Goal: Information Seeking & Learning: Learn about a topic

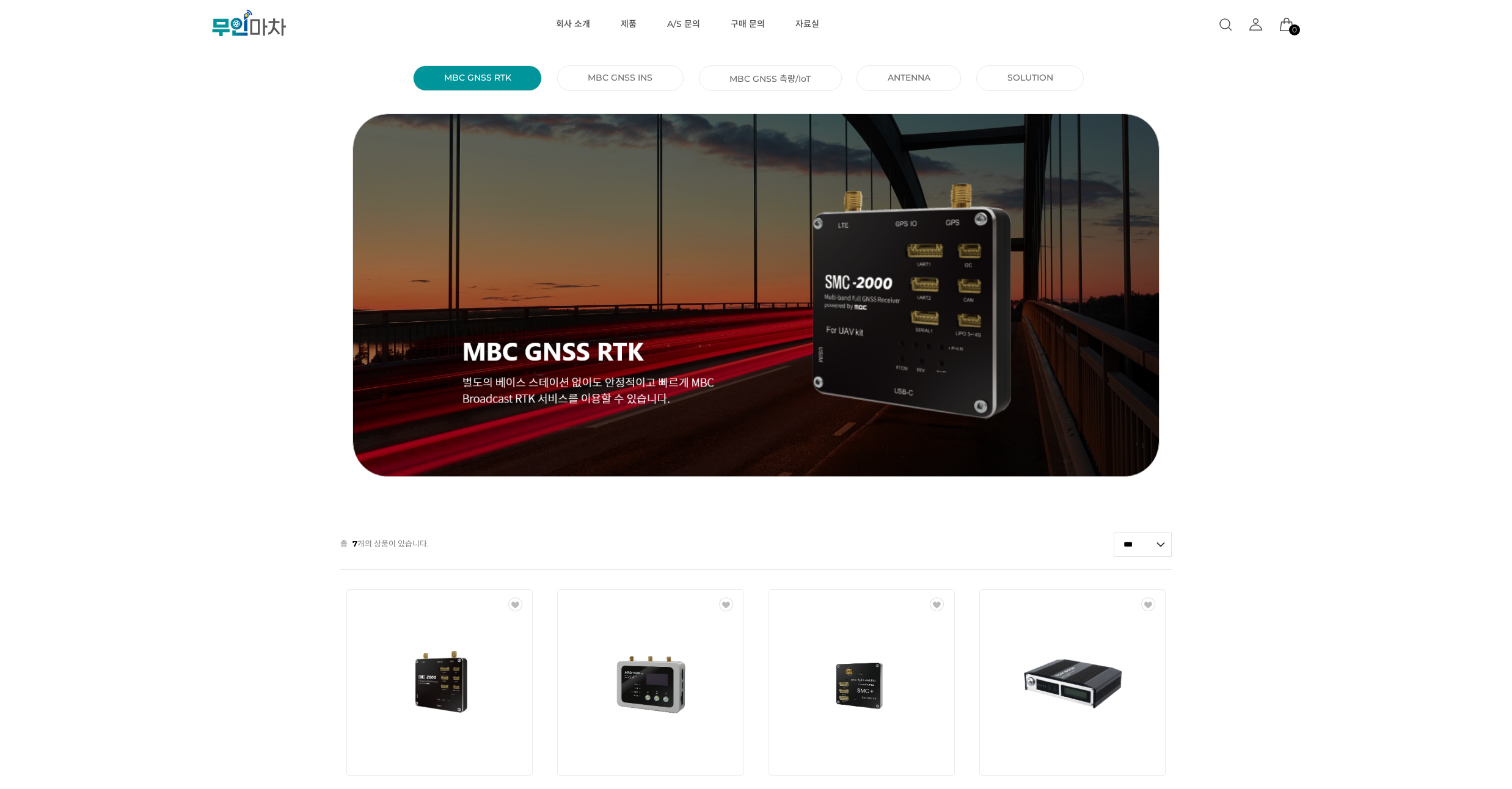
click at [241, 24] on icon at bounding box center [236, 24] width 12 height 12
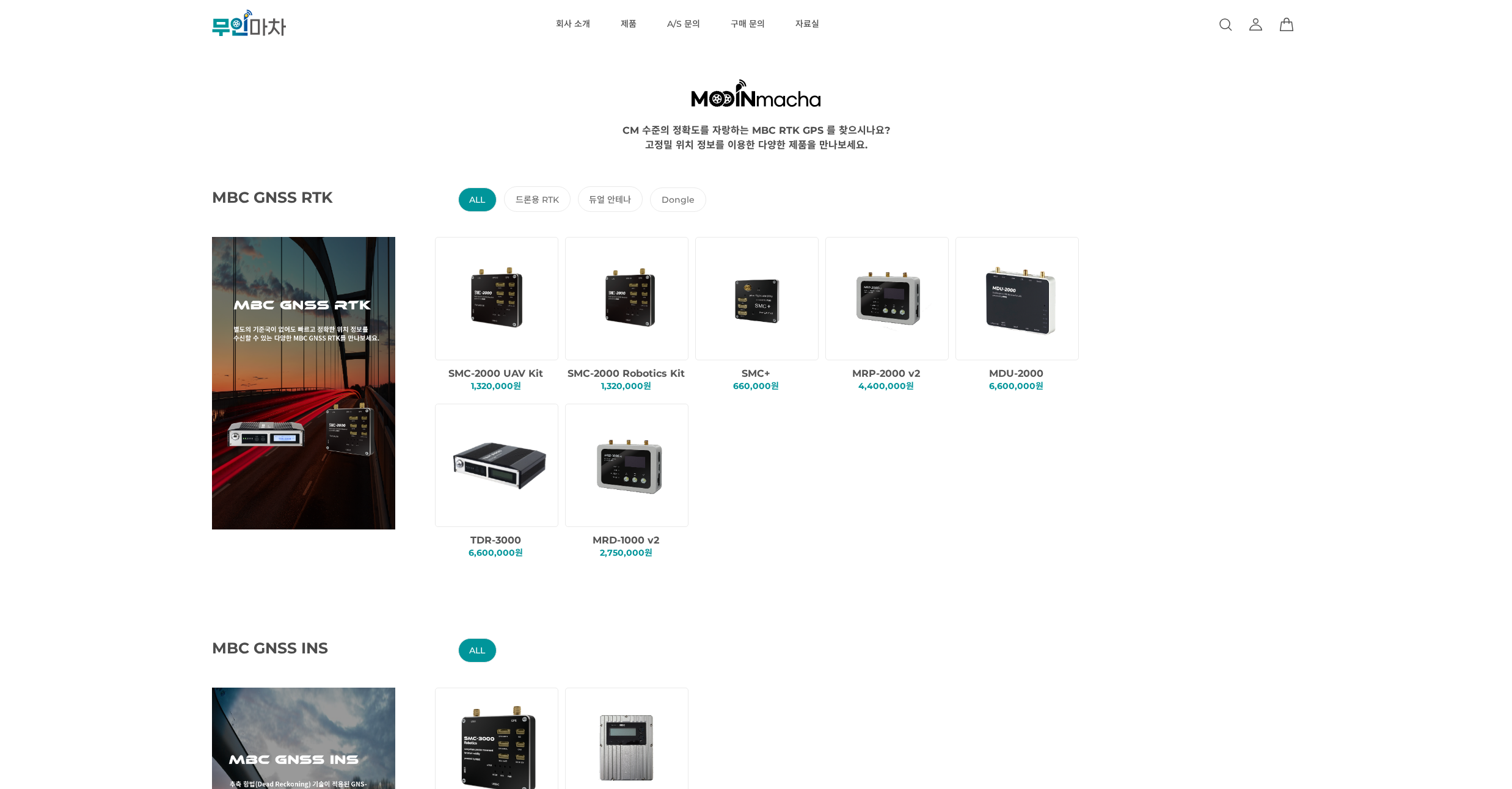
drag, startPoint x: 132, startPoint y: 168, endPoint x: 132, endPoint y: 156, distance: 12.0
click at [132, 156] on div "MBC GNSS RTK ALL 드론용 RTK 듀얼 안테나 Dongle SMC-2000 UAV Kit 1,320,000원 SMC+" at bounding box center [816, 362] width 1512 height 422
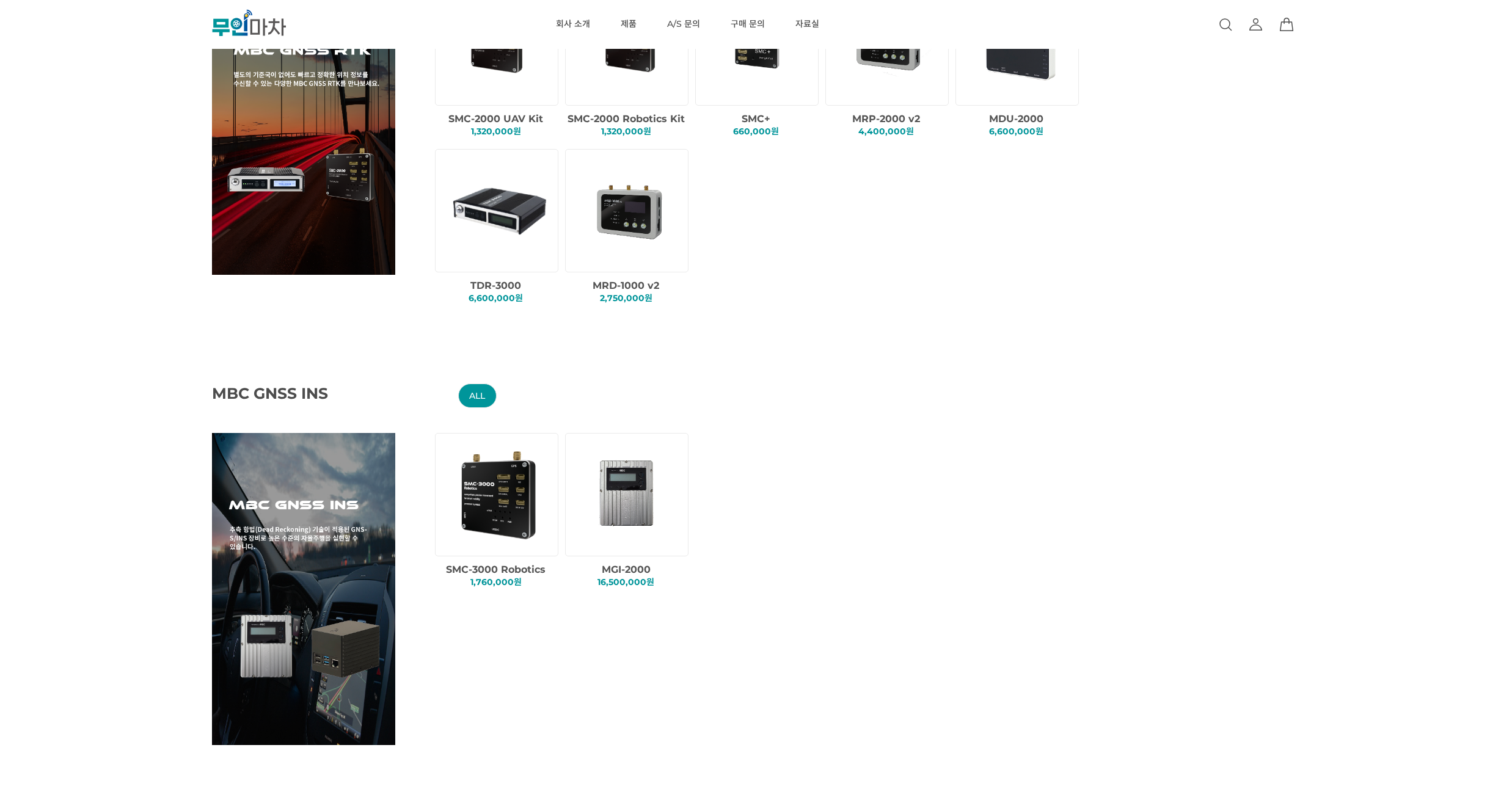
scroll to position [219, 0]
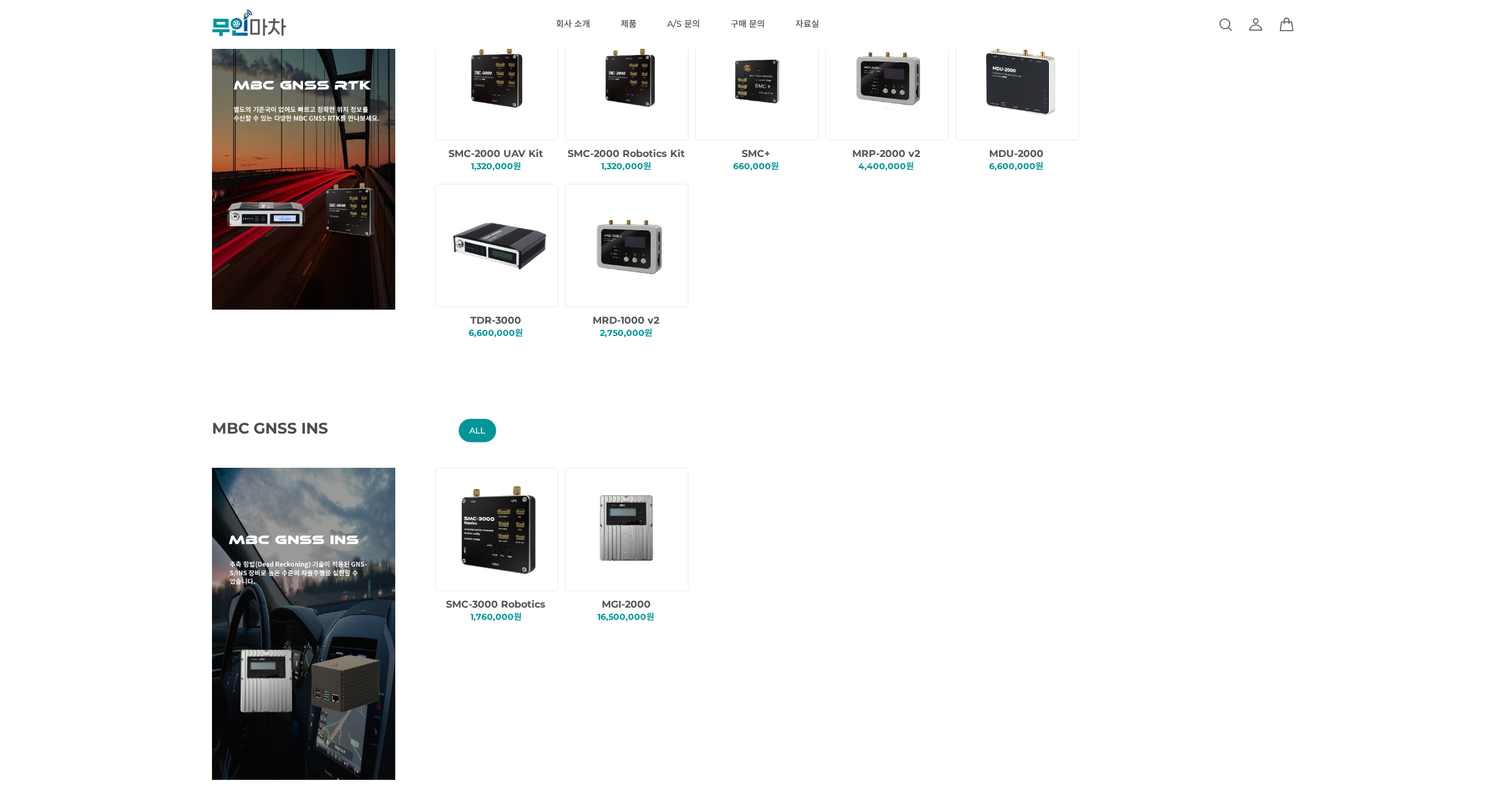
drag, startPoint x: 849, startPoint y: 288, endPoint x: 844, endPoint y: 272, distance: 16.8
click at [844, 272] on div "SMC-2000 UAV Kit 1,320,000원 SMC-2000 Robotics Kit 1,320,000원 SMC+" at bounding box center [810, 184] width 756 height 334
drag, startPoint x: 827, startPoint y: 301, endPoint x: 826, endPoint y: 285, distance: 16.0
click at [826, 285] on div "SMC-2000 UAV Kit 1,320,000원 SMC-2000 Robotics Kit 1,320,000원 SMC+" at bounding box center [810, 184] width 756 height 334
drag, startPoint x: 826, startPoint y: 285, endPoint x: 830, endPoint y: 260, distance: 25.3
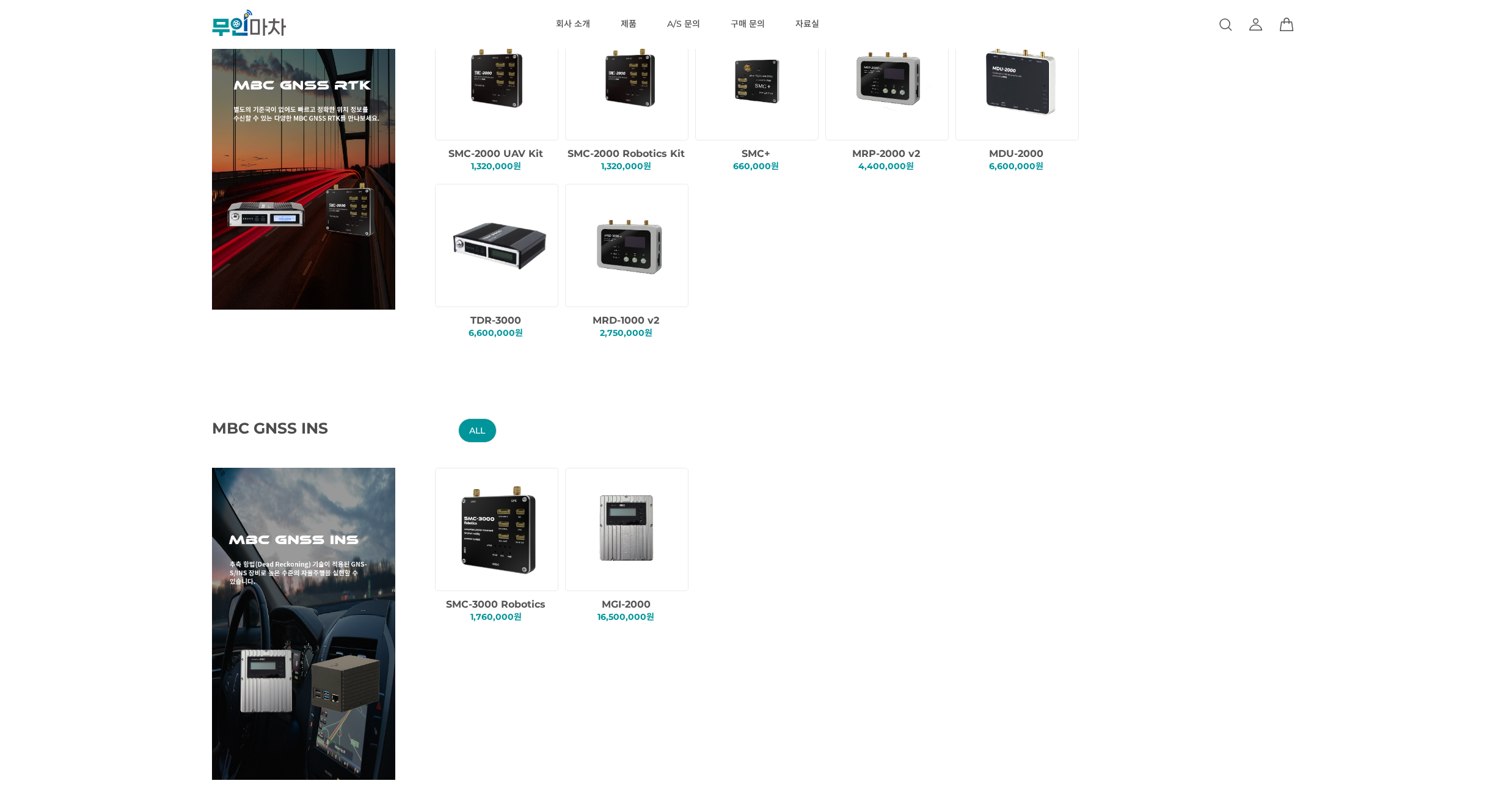
click at [830, 260] on div "SMC-2000 UAV Kit 1,320,000원 SMC-2000 Robotics Kit 1,320,000원 SMC+" at bounding box center [810, 184] width 756 height 334
drag, startPoint x: 830, startPoint y: 260, endPoint x: 838, endPoint y: 241, distance: 20.6
click at [838, 241] on div "SMC-2000 UAV Kit 1,320,000원 SMC-2000 Robotics Kit 1,320,000원 SMC+" at bounding box center [810, 184] width 756 height 334
drag, startPoint x: 838, startPoint y: 241, endPoint x: 845, endPoint y: 223, distance: 19.3
click at [845, 223] on div "SMC-2000 UAV Kit 1,320,000원 SMC-2000 Robotics Kit 1,320,000원 SMC+" at bounding box center [810, 184] width 756 height 334
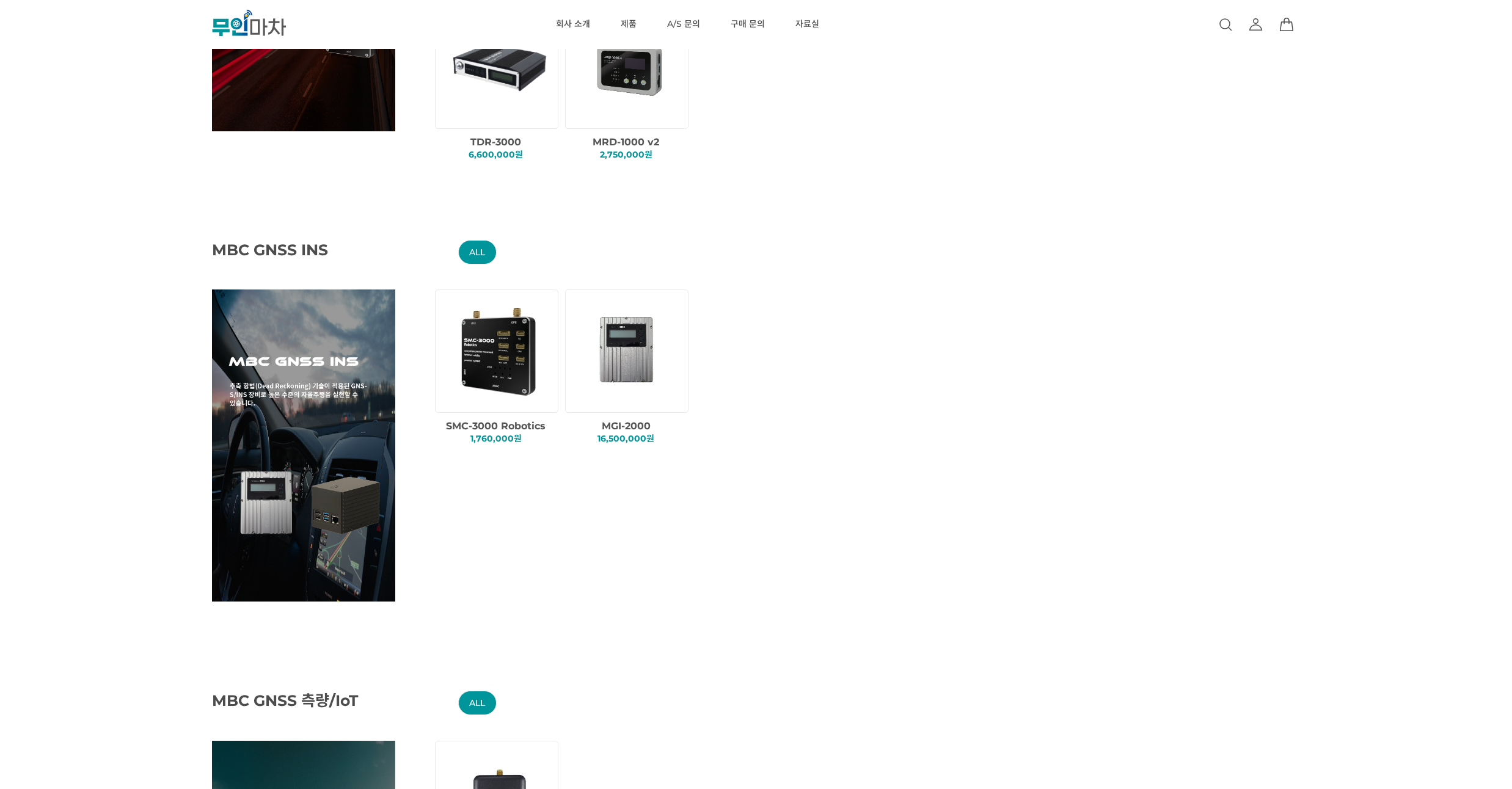
scroll to position [293, 0]
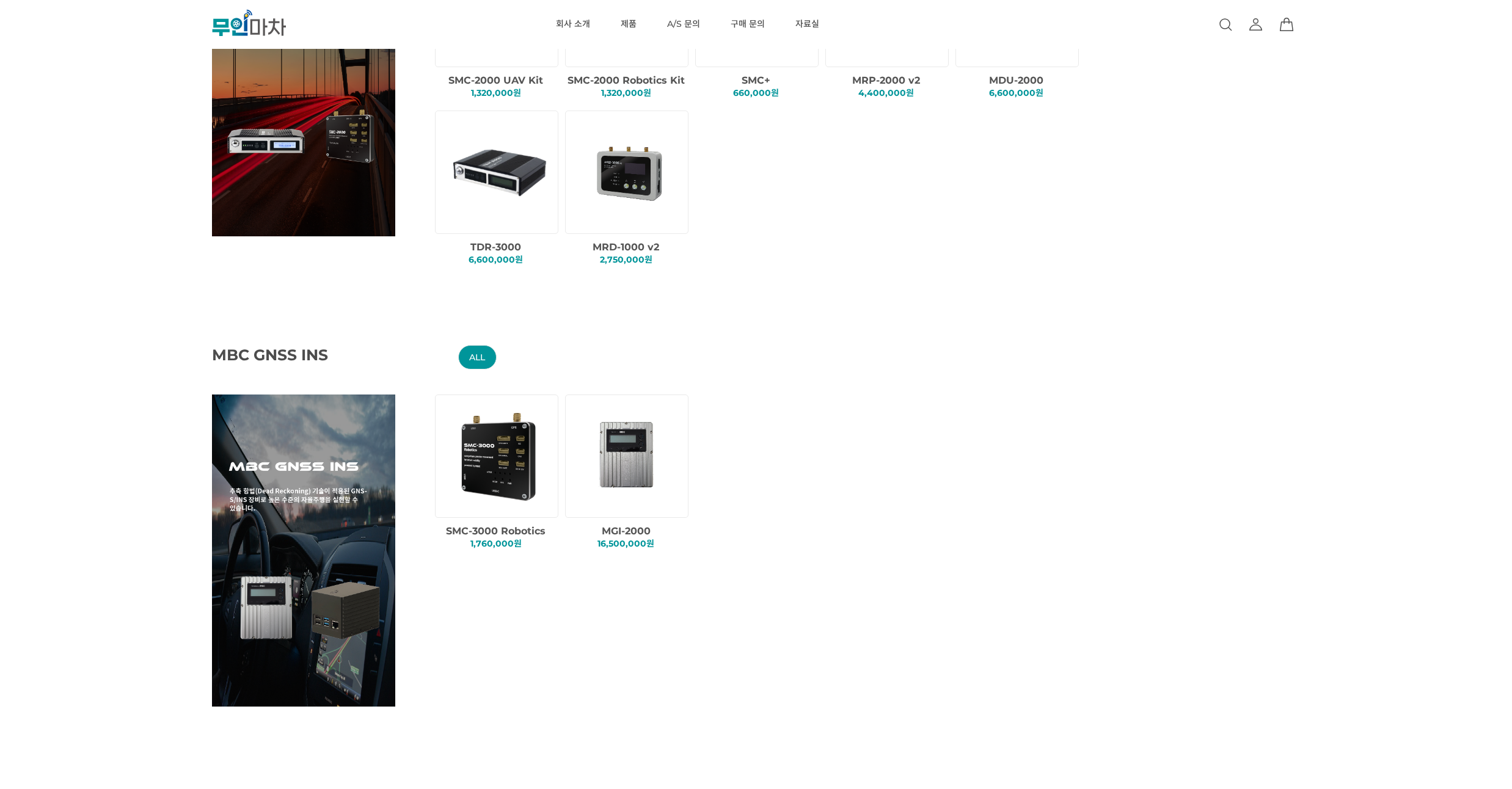
click at [664, 201] on img at bounding box center [628, 172] width 104 height 104
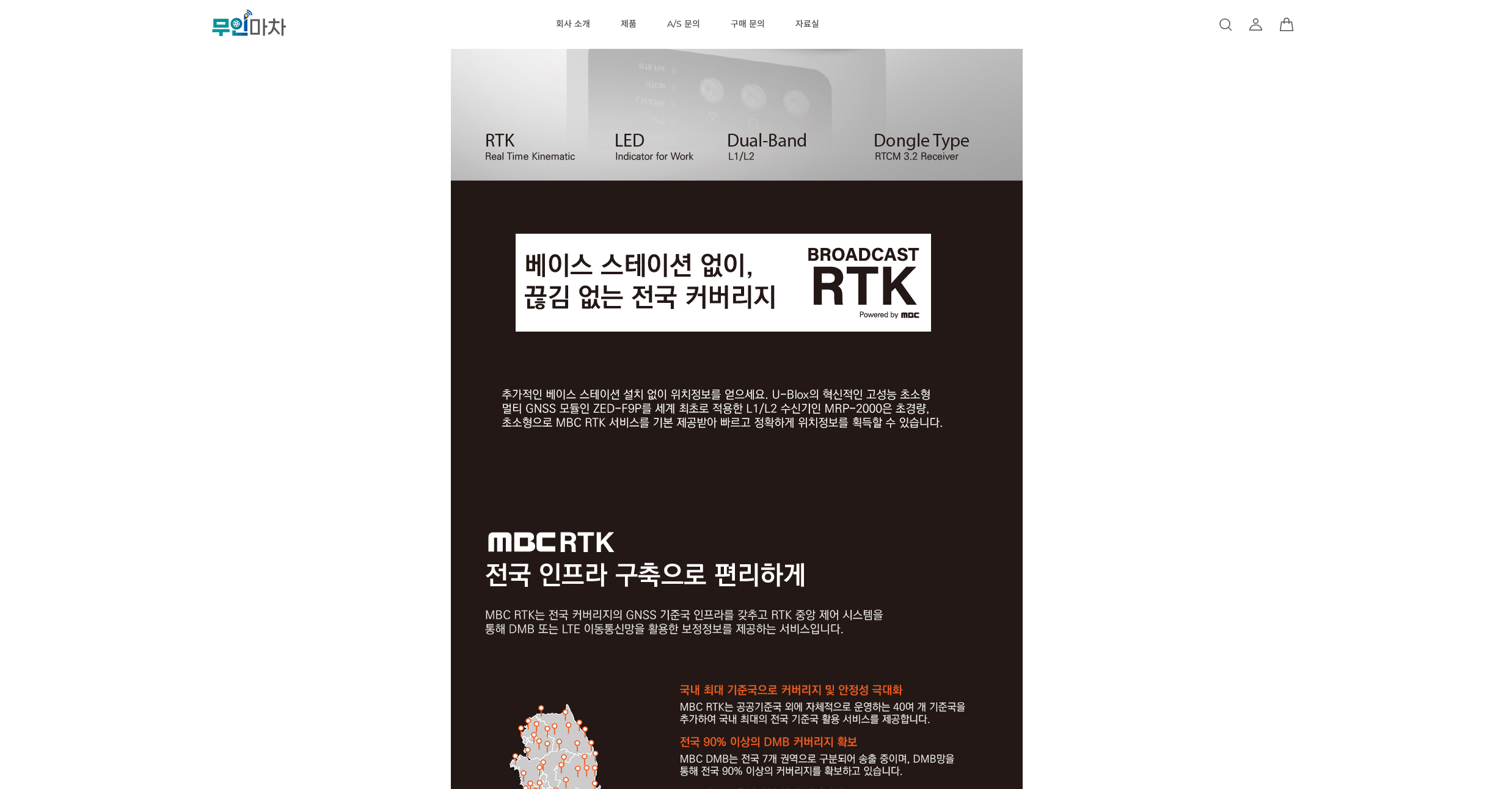
scroll to position [1832, 0]
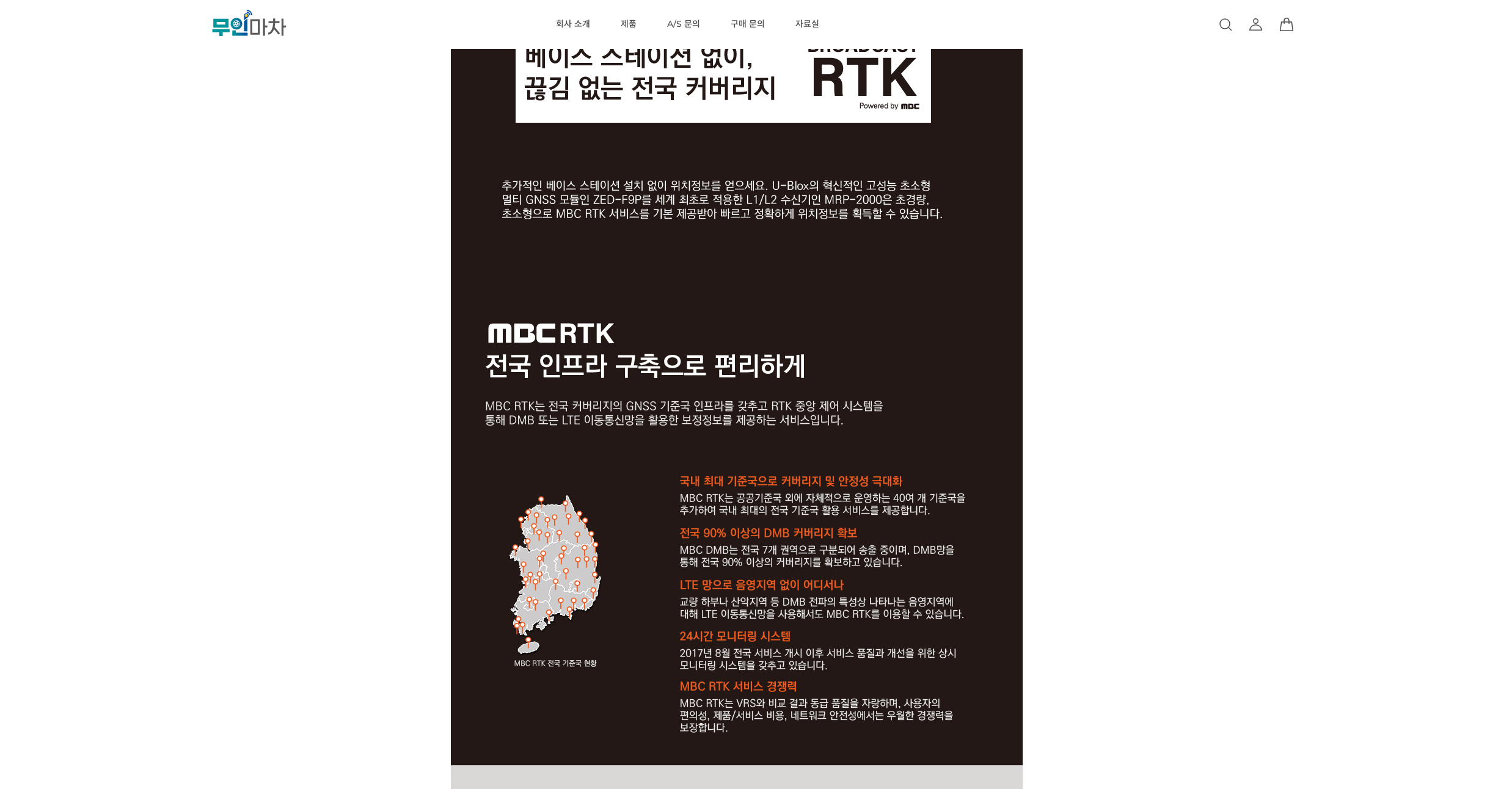
drag, startPoint x: 217, startPoint y: 224, endPoint x: 213, endPoint y: 201, distance: 23.3
drag, startPoint x: 174, startPoint y: 207, endPoint x: 176, endPoint y: 196, distance: 11.2
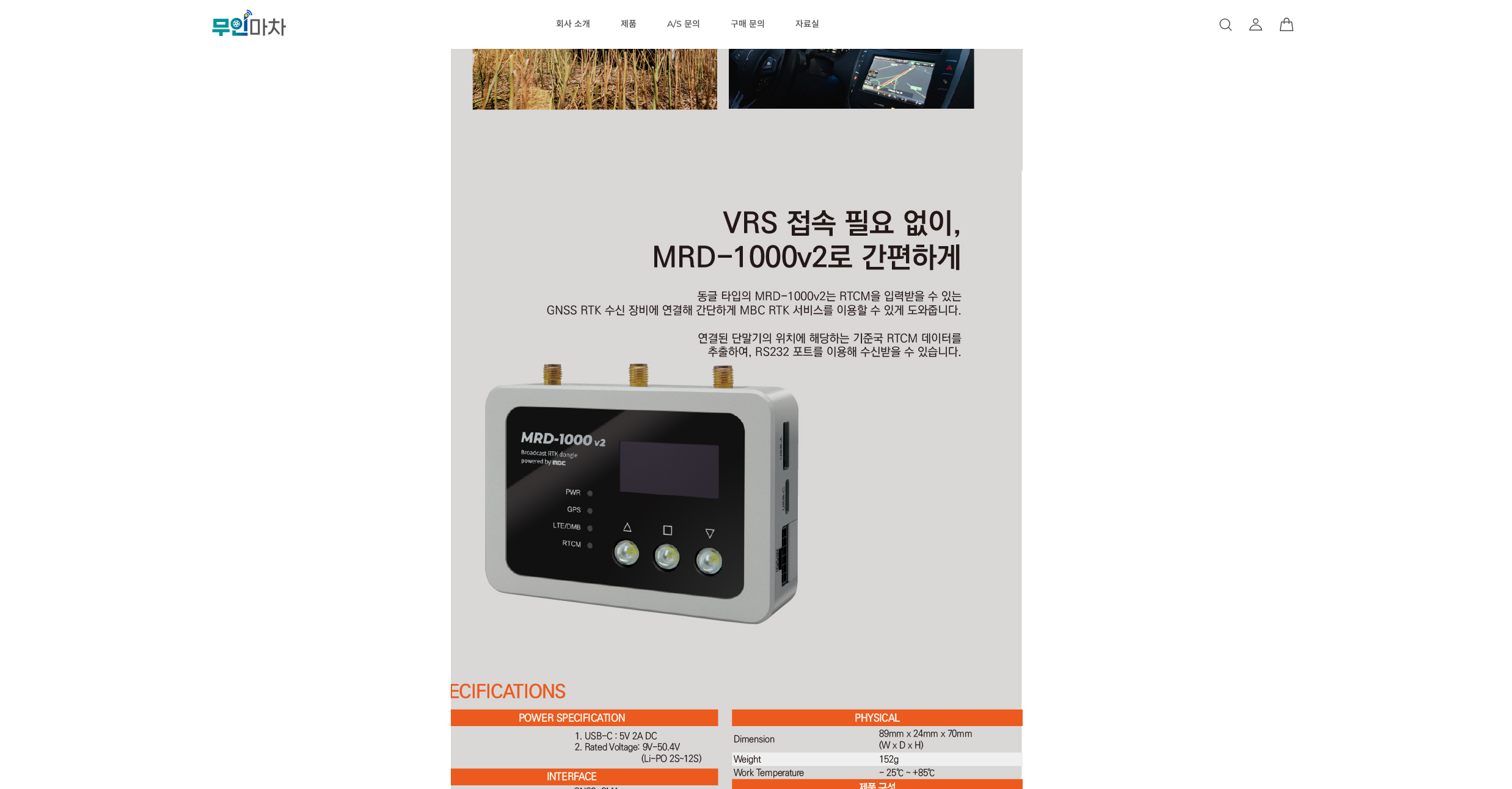
scroll to position [3150, 0]
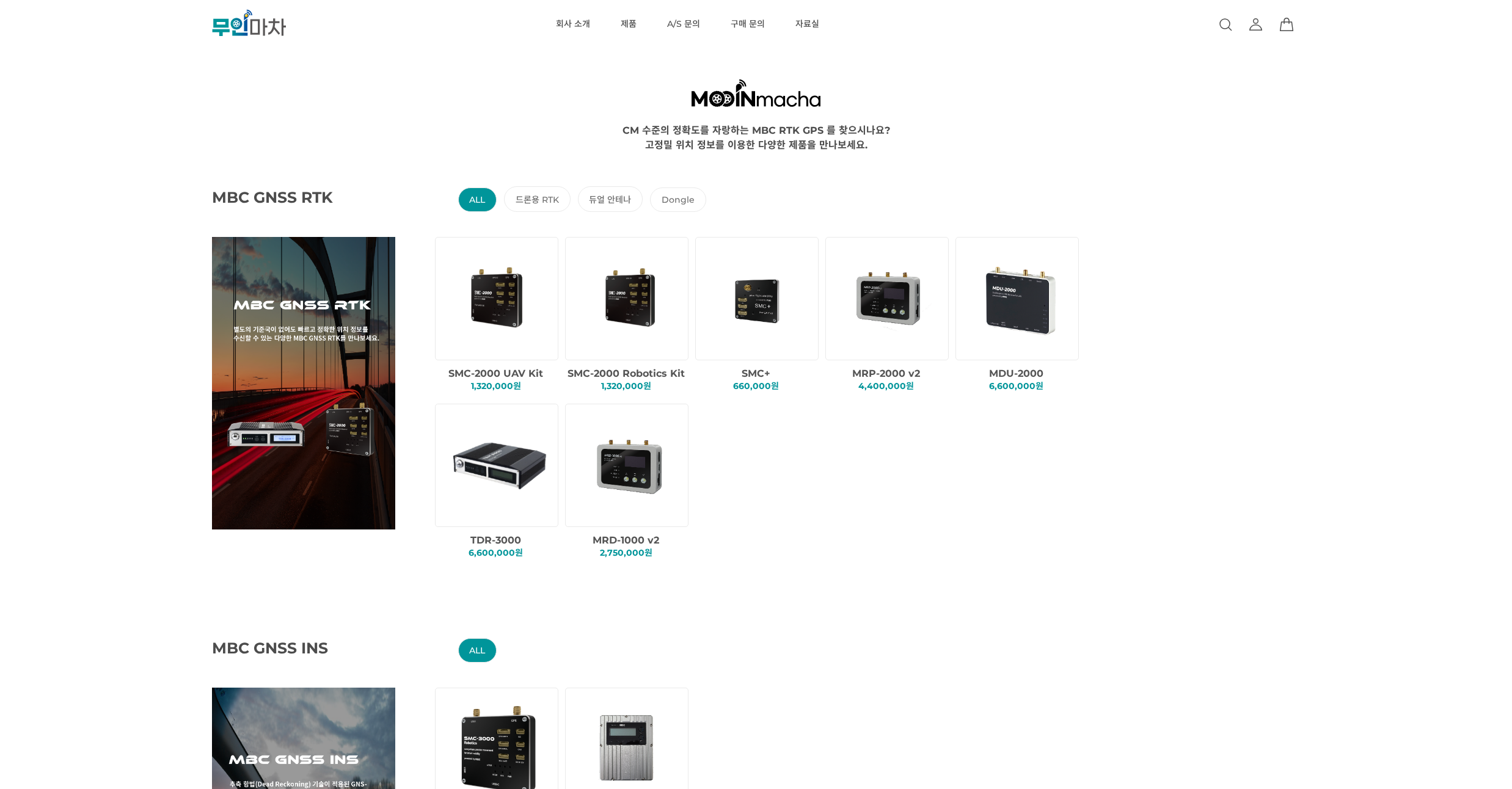
drag, startPoint x: 1112, startPoint y: 193, endPoint x: 1117, endPoint y: 170, distance: 23.5
click at [1117, 170] on div "MBC GNSS RTK ALL 드론용 RTK 듀얼 안테나 Dongle SMC-2000 UAV Kit 1,320,000원 SMC+" at bounding box center [816, 362] width 1512 height 422
drag, startPoint x: 1117, startPoint y: 170, endPoint x: 1117, endPoint y: 159, distance: 11.0
click at [1117, 159] on div "MBC GNSS RTK ALL 드론용 RTK 듀얼 안테나 Dongle SMC-2000 UAV Kit 1,320,000원 SMC+" at bounding box center [816, 362] width 1512 height 422
